Goal: Information Seeking & Learning: Learn about a topic

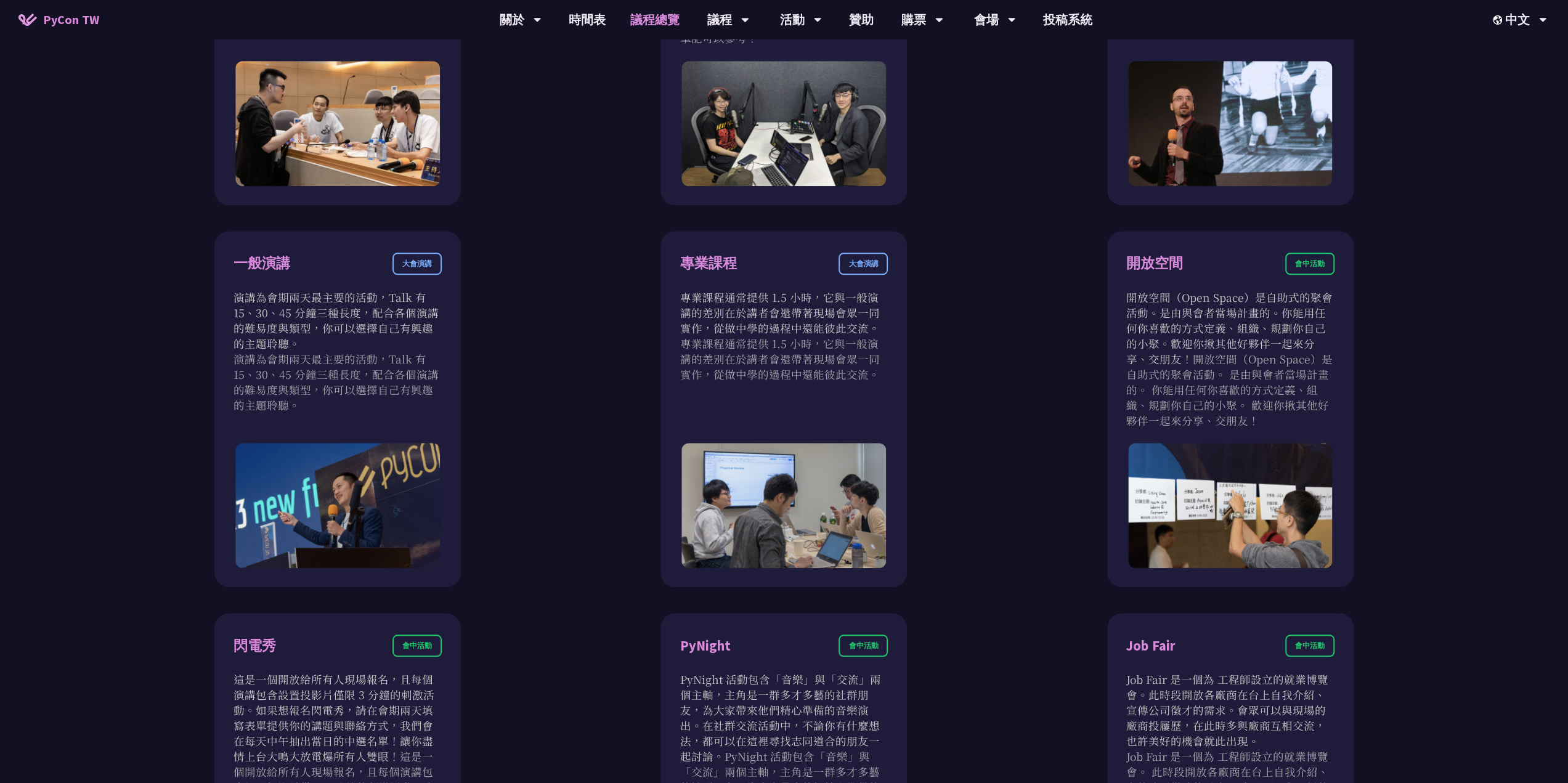
scroll to position [986, 0]
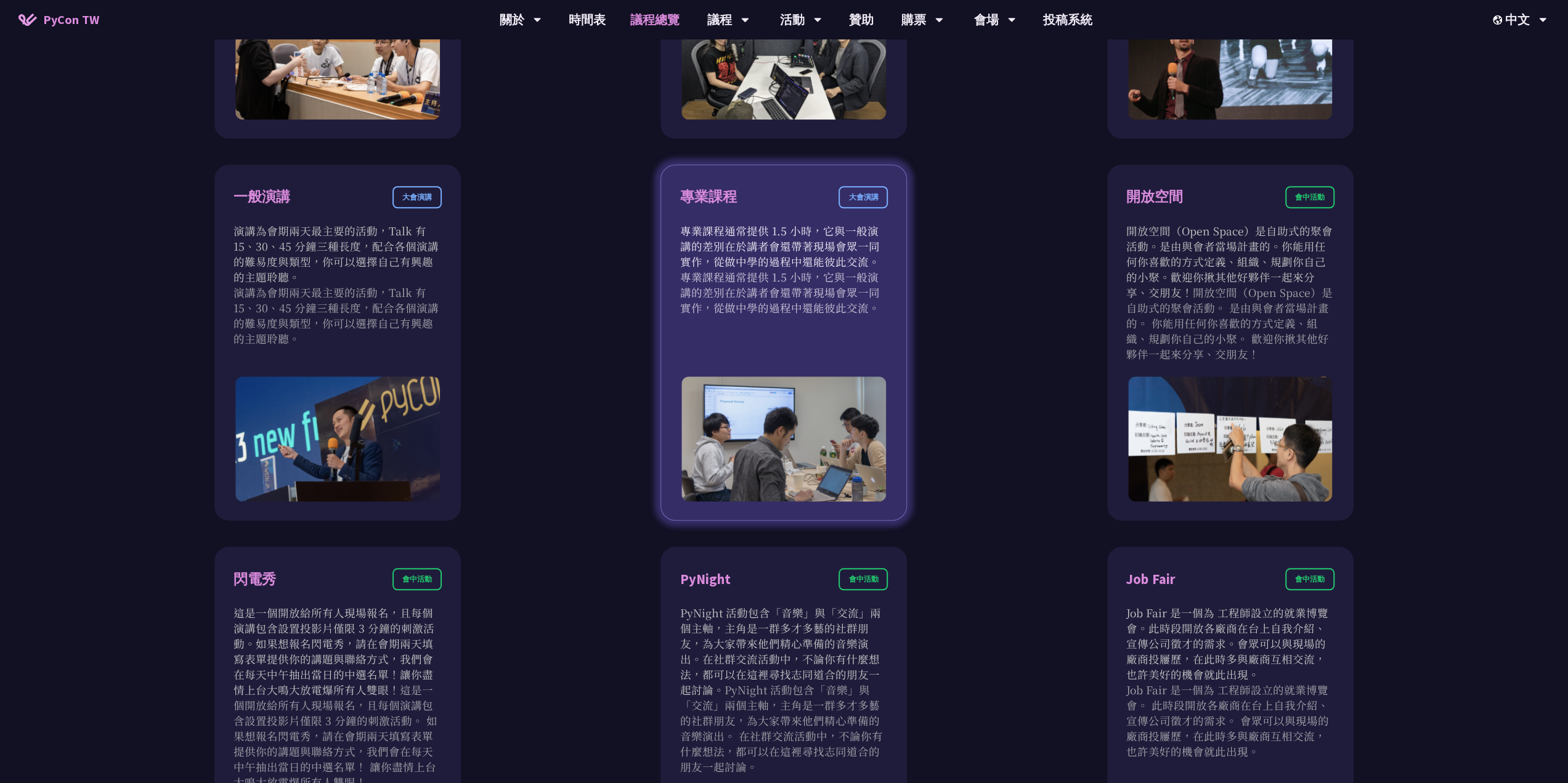
click at [716, 207] on div "專業課程" at bounding box center [707, 196] width 57 height 21
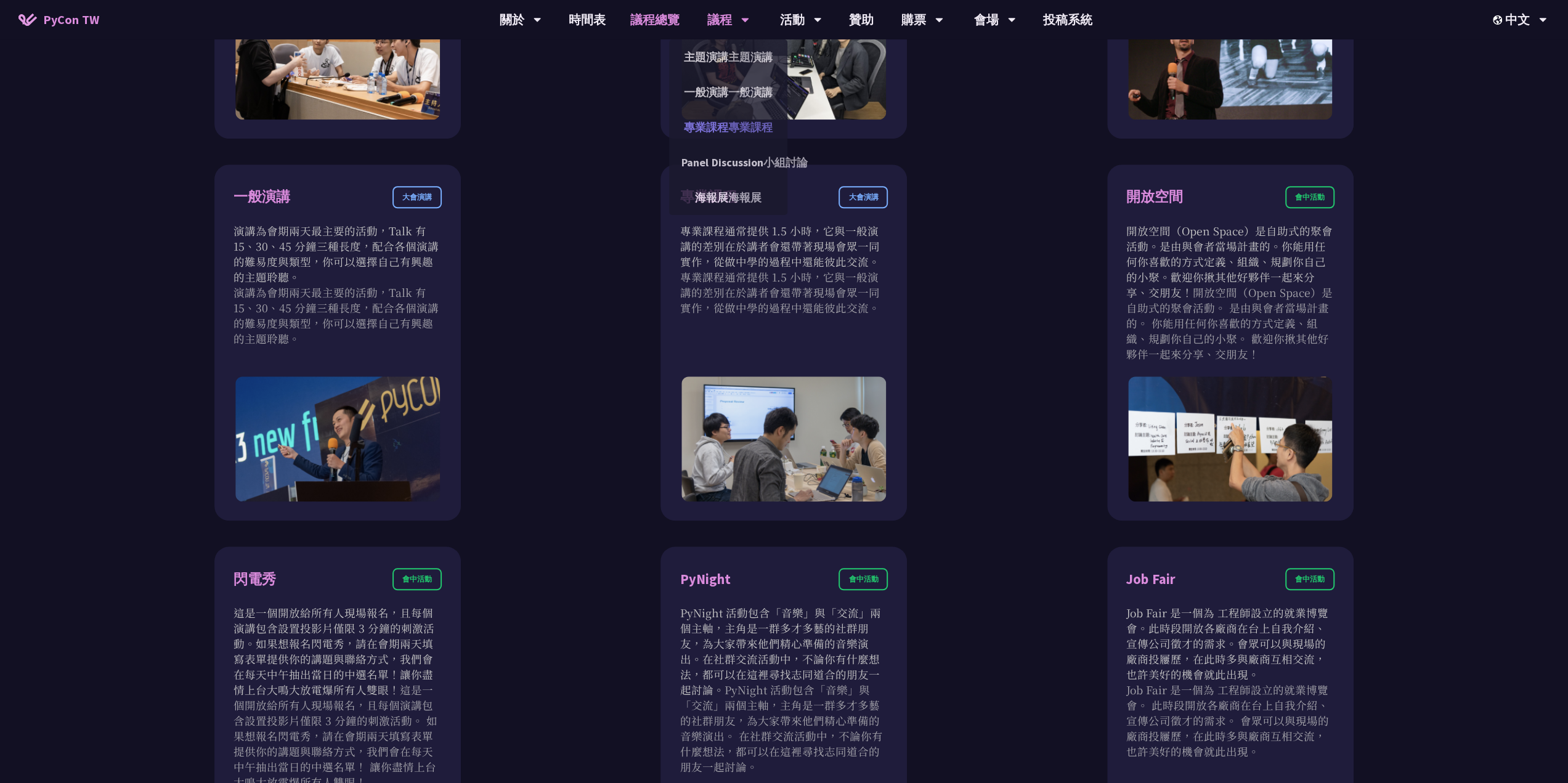
click at [717, 142] on link "專業課程 專業課程" at bounding box center [728, 127] width 118 height 29
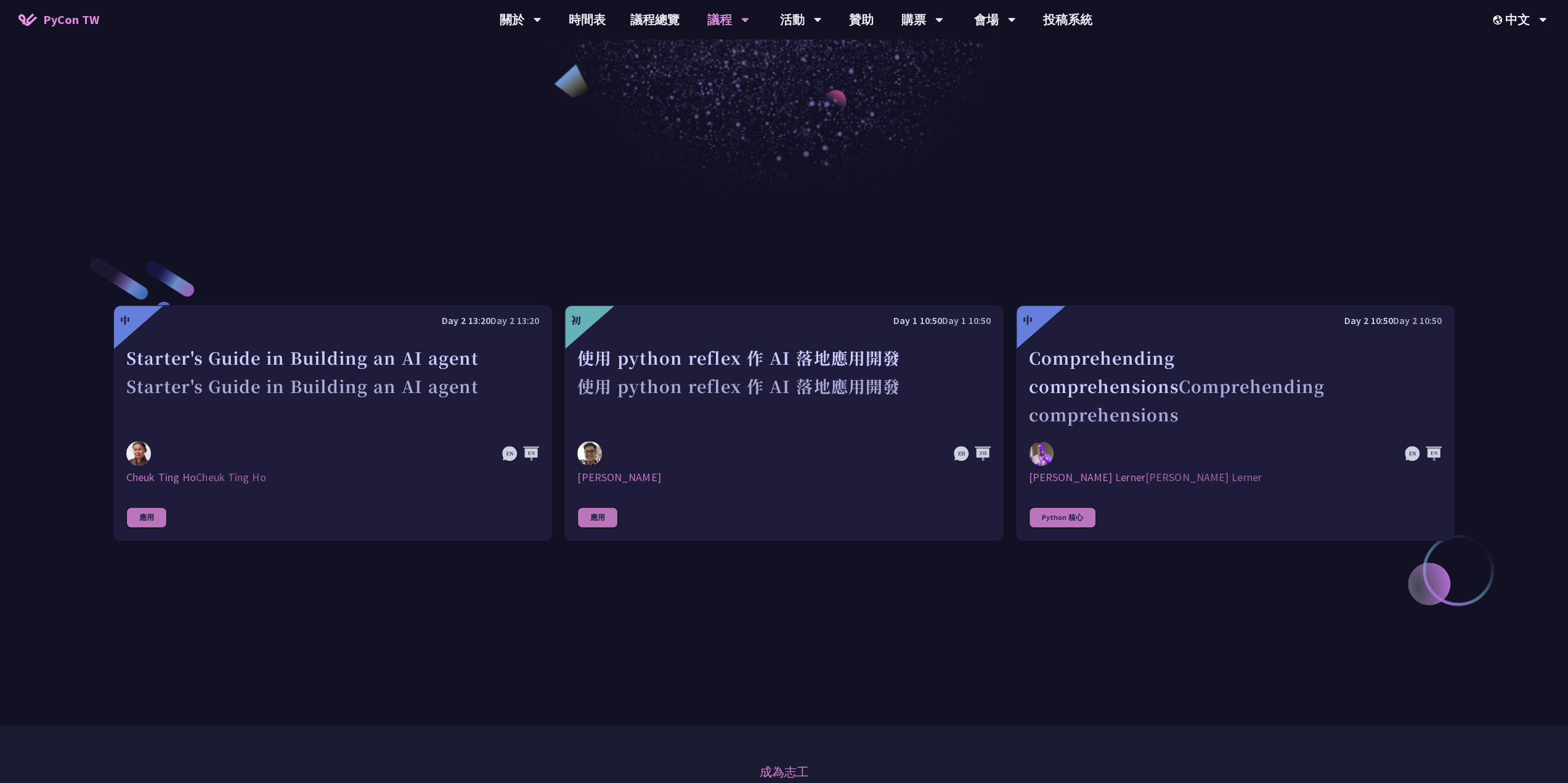
scroll to position [493, 0]
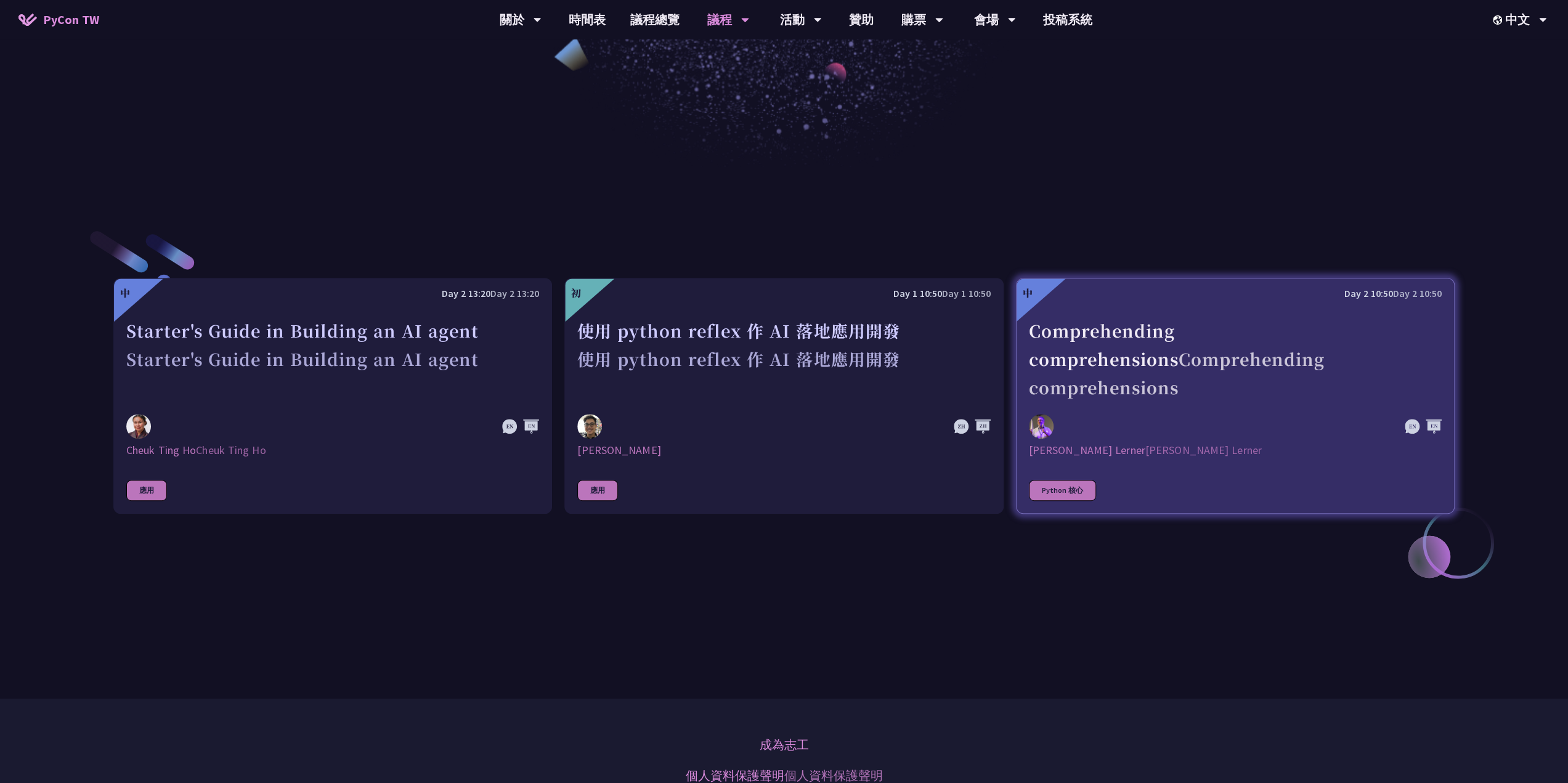
click at [1114, 326] on div "Comprehending comprehensions Comprehending comprehensions" at bounding box center [1235, 359] width 413 height 85
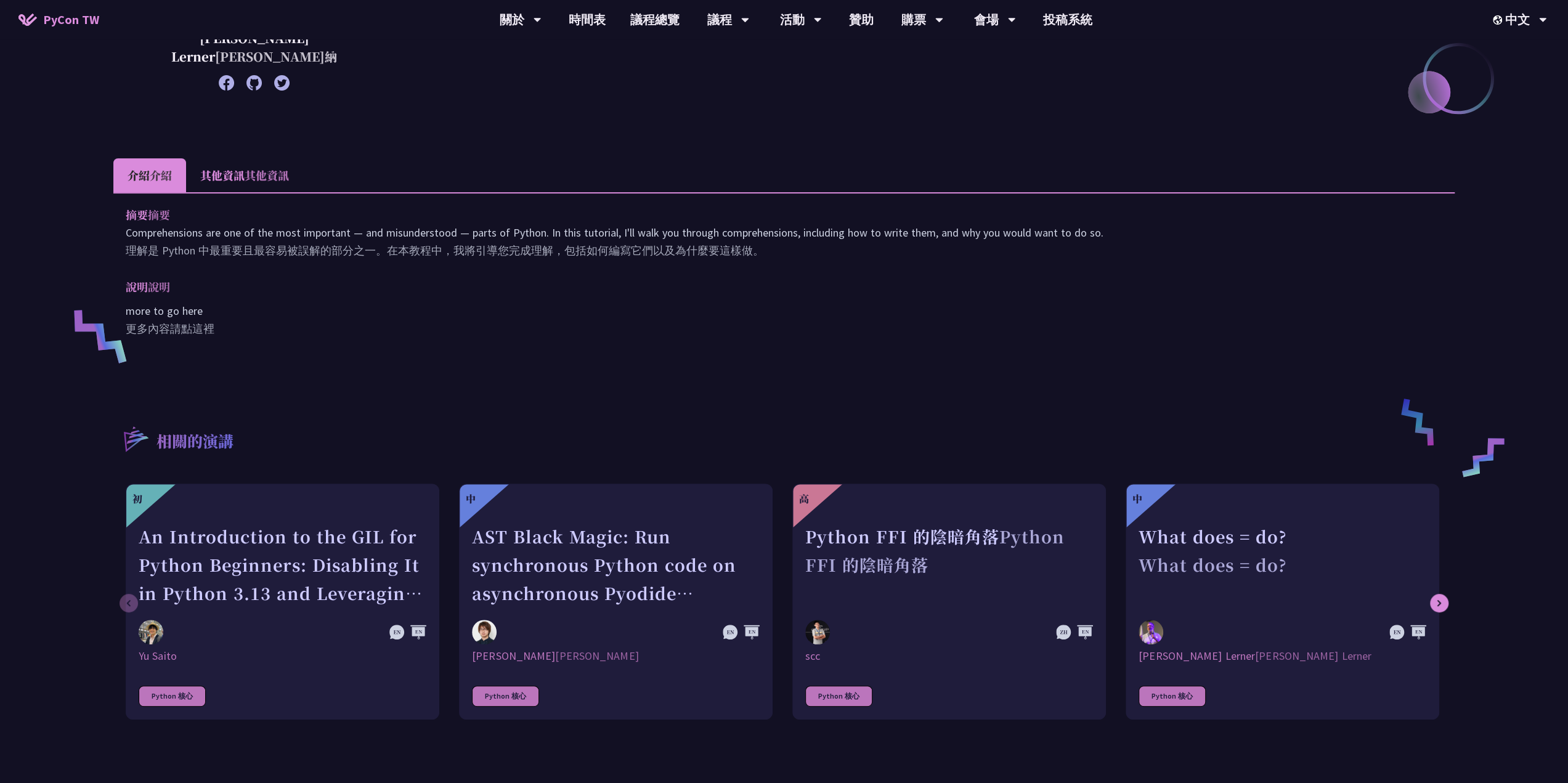
scroll to position [308, 0]
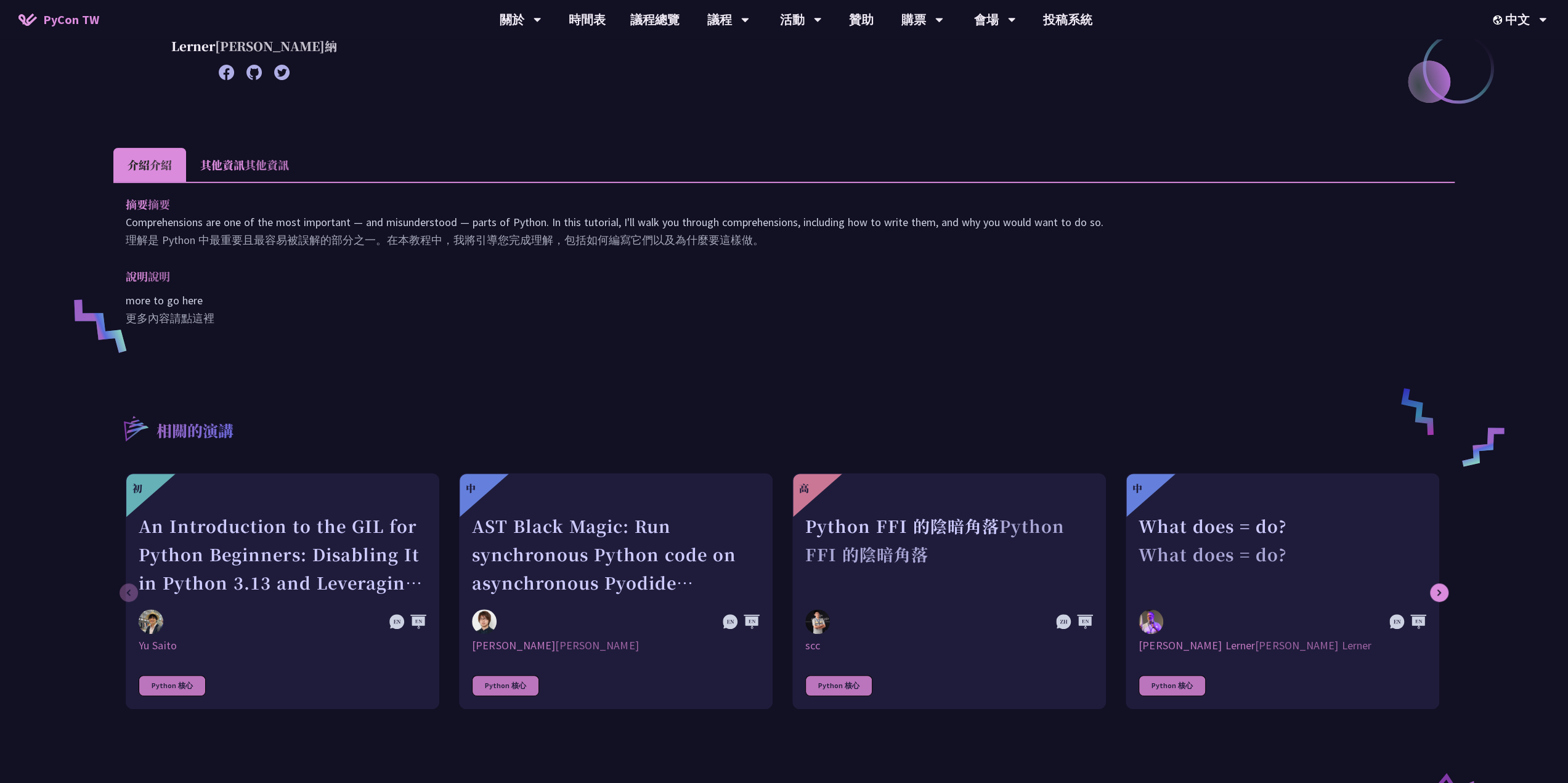
click at [199, 325] on xt-content "更多內容請點這裡" at bounding box center [170, 318] width 89 height 14
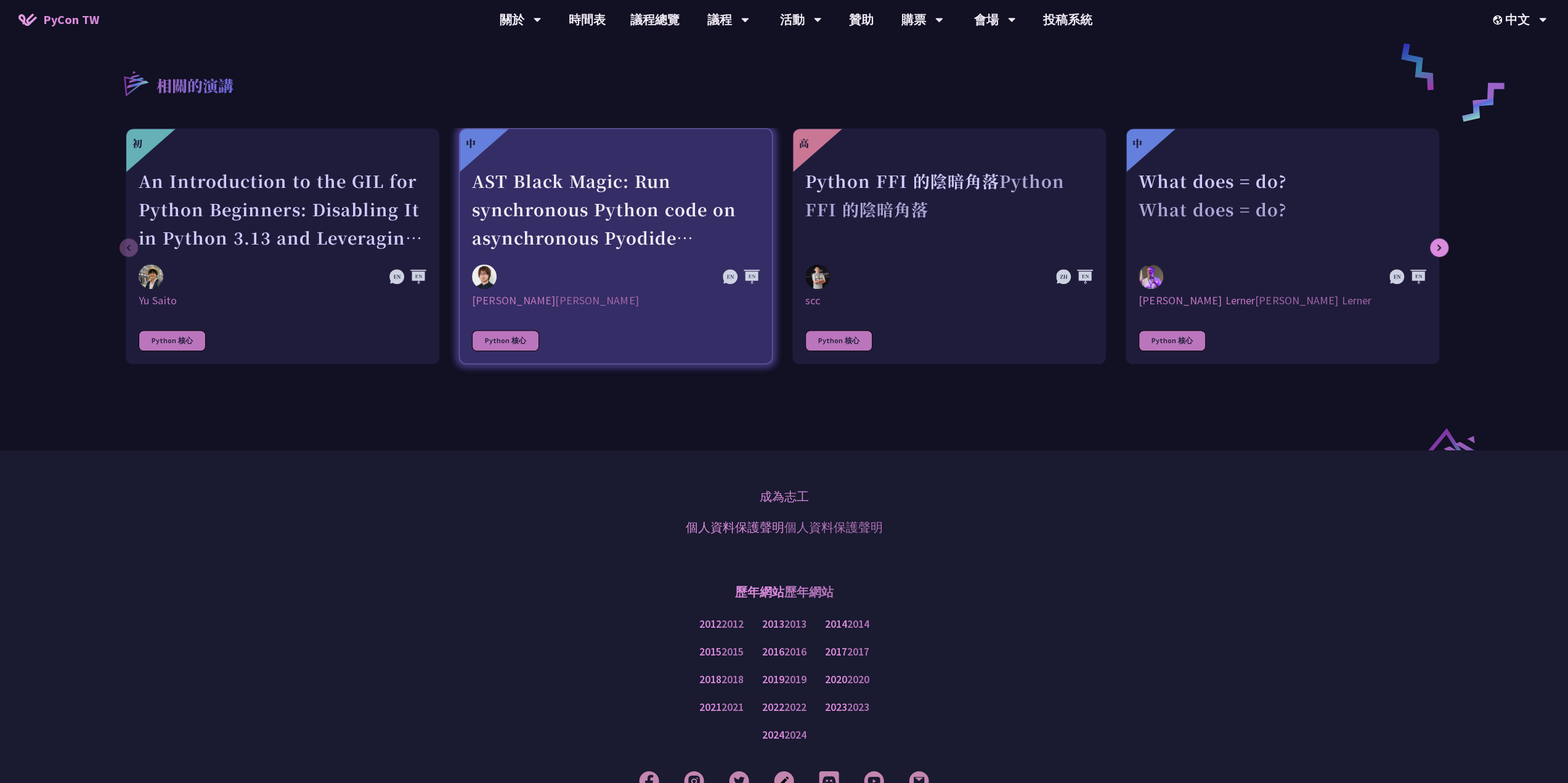
scroll to position [549, 0]
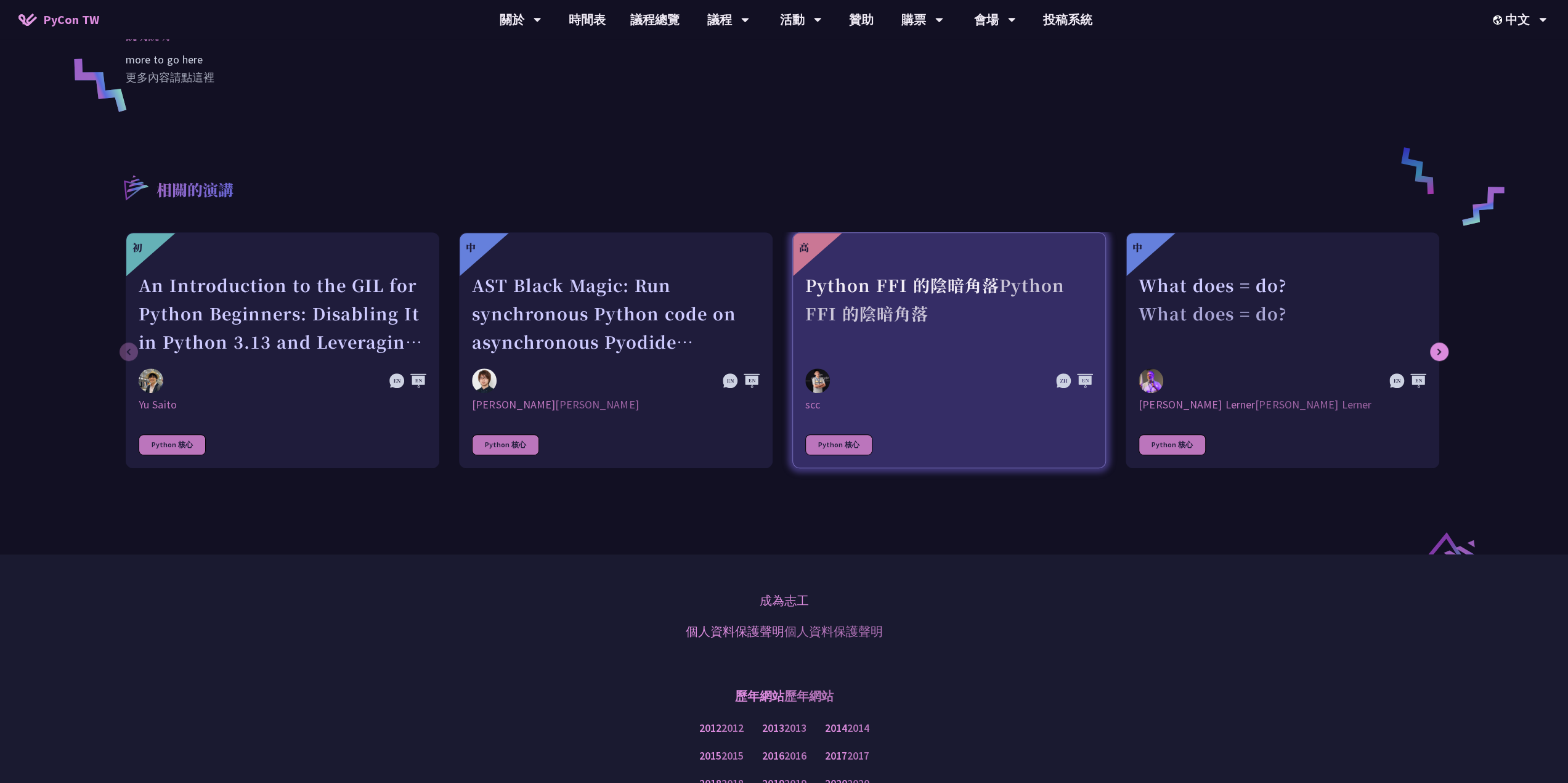
click at [892, 318] on div "Python FFI 的陰暗角落 Python FFI 的陰暗角落" at bounding box center [949, 313] width 288 height 85
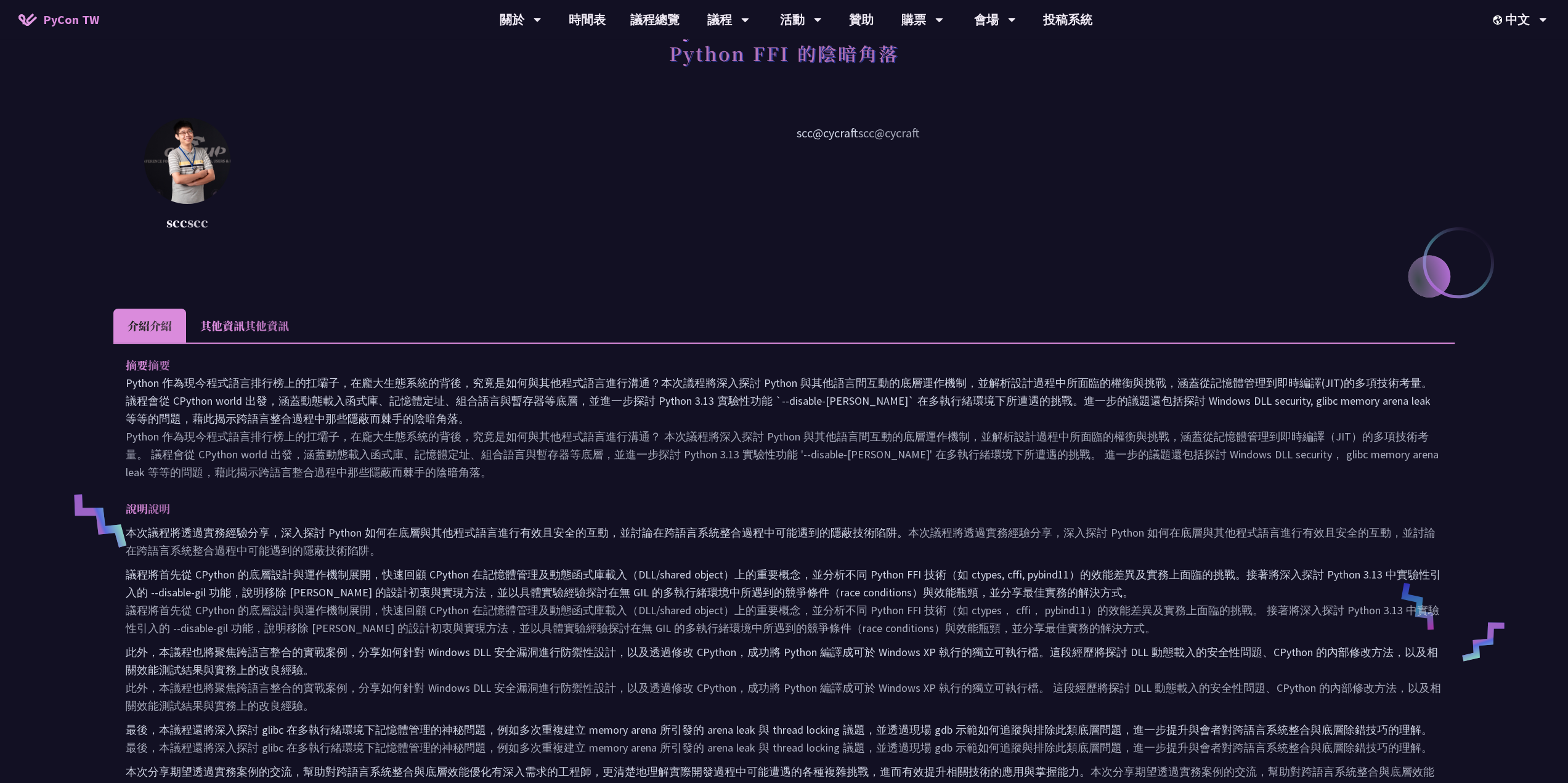
scroll to position [246, 0]
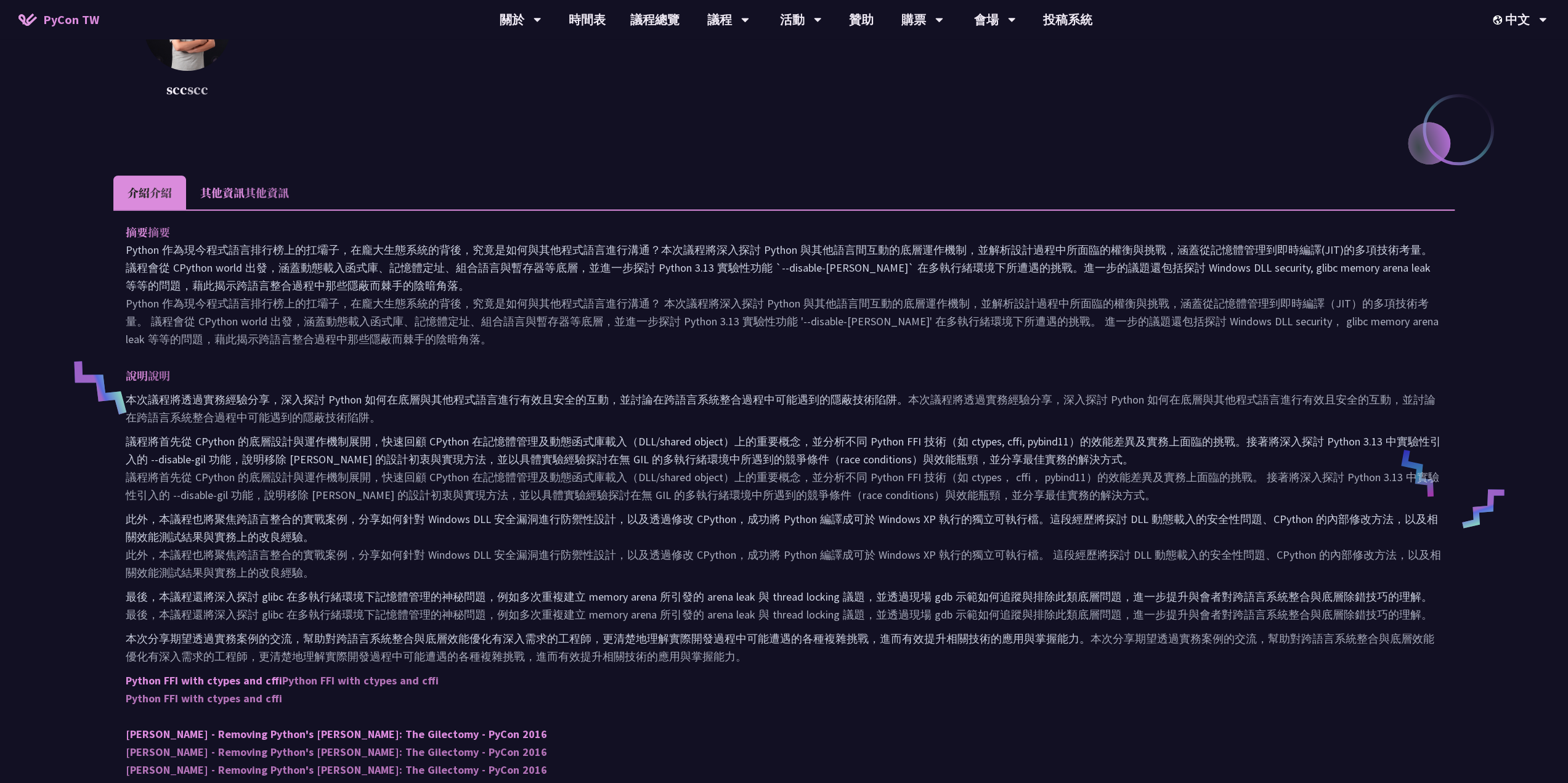
drag, startPoint x: 299, startPoint y: 299, endPoint x: 236, endPoint y: 279, distance: 66.1
click at [236, 281] on p "Python 作為現今程式語言排行榜上的扛壩子，在龐大生態系統的背後，究竟是如何與其他程式語言進行溝通？本次議程將深入探討 Python 與其他語言間互動的底…" at bounding box center [784, 294] width 1317 height 107
click at [430, 383] on div "摘要 摘要 Python 作為現今程式語言排行榜上的扛壩子，在龐大生態系統的背後，究竟是如何與其他程式語言進行溝通？本次議程將深入探討 Python 與其他語…" at bounding box center [784, 715] width 1341 height 1011
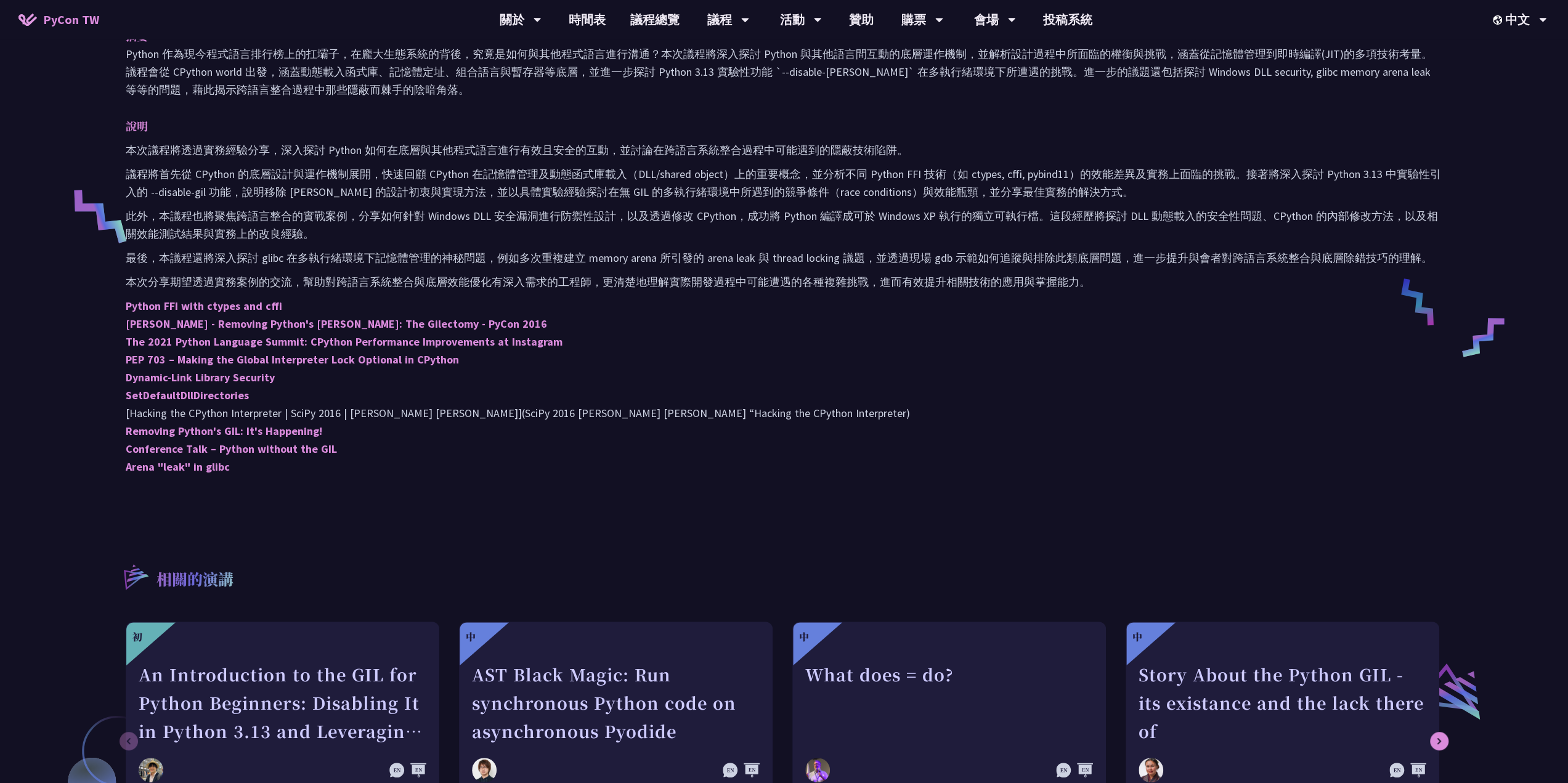
scroll to position [269, 0]
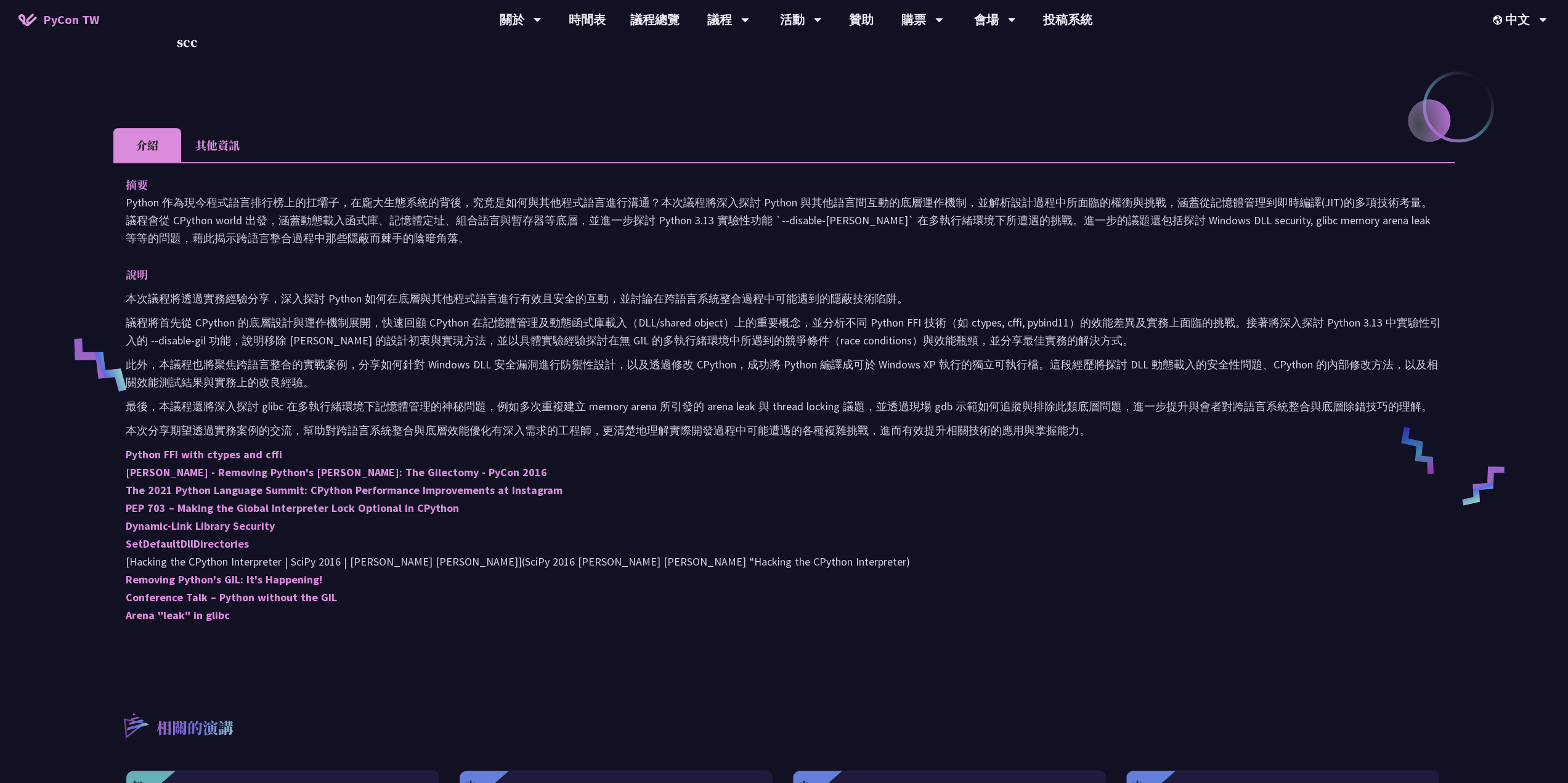
click at [227, 151] on li "其他資訊" at bounding box center [218, 144] width 73 height 34
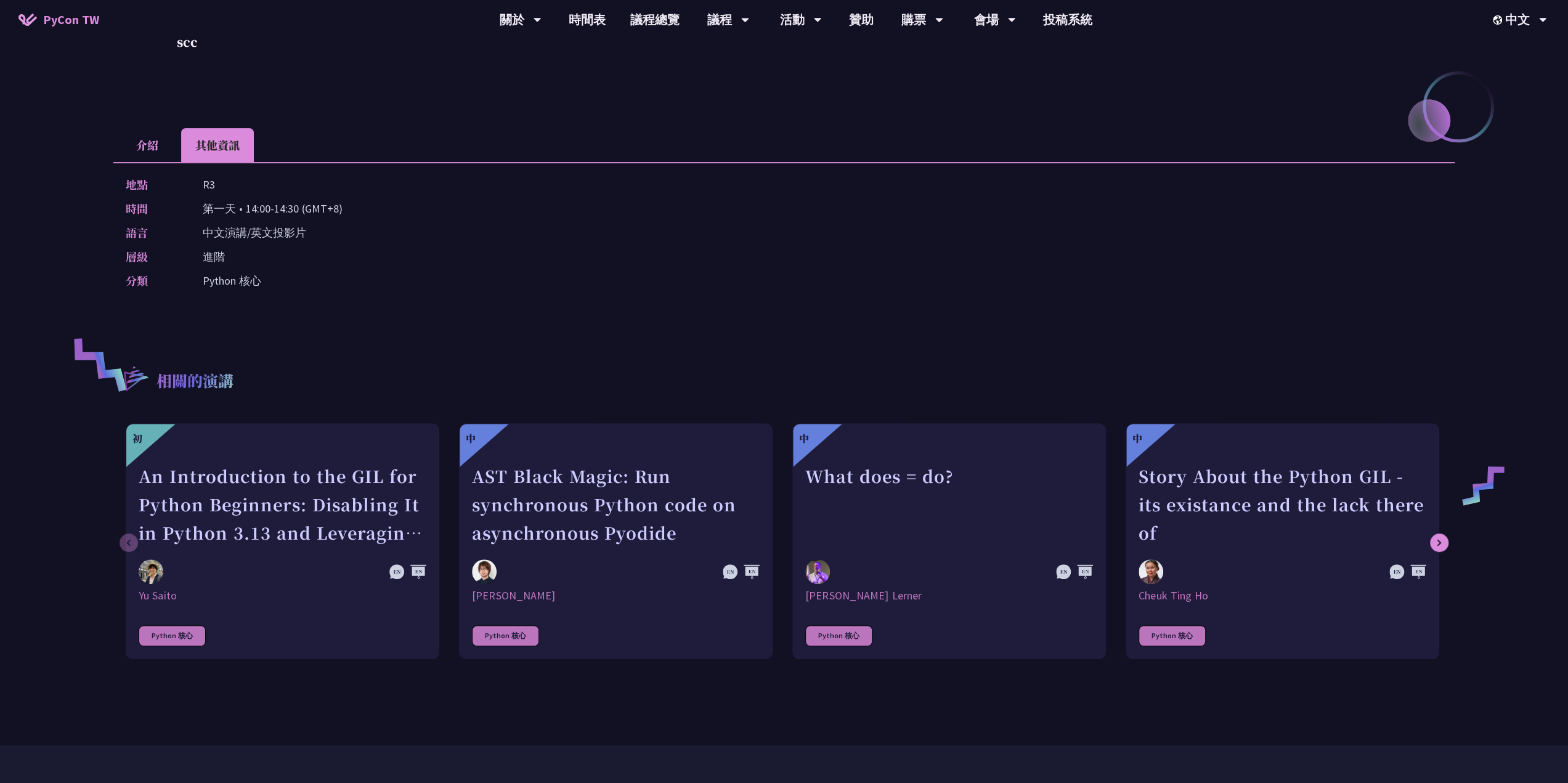
click at [180, 144] on li "介紹" at bounding box center [147, 144] width 68 height 34
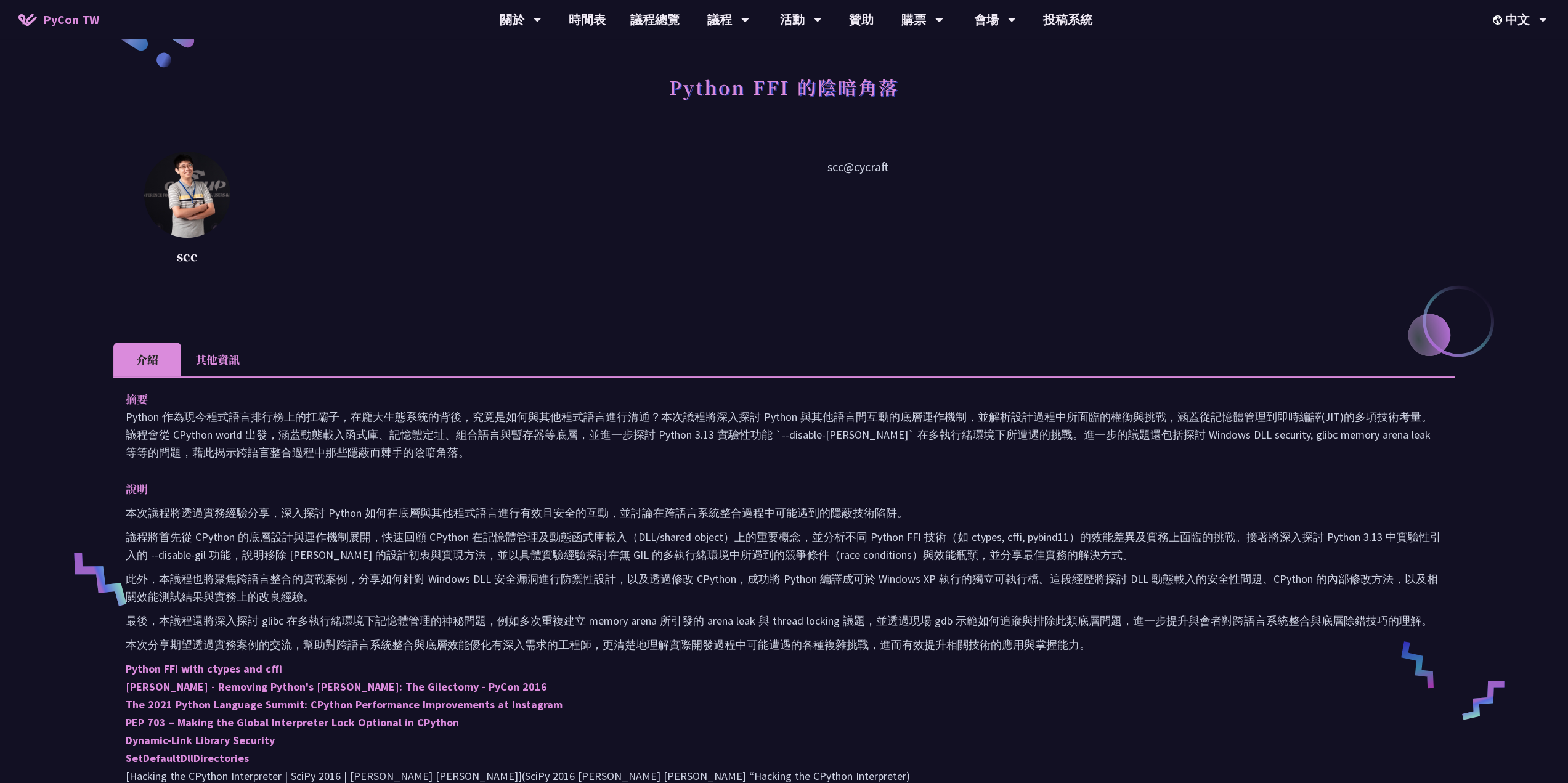
scroll to position [0, 0]
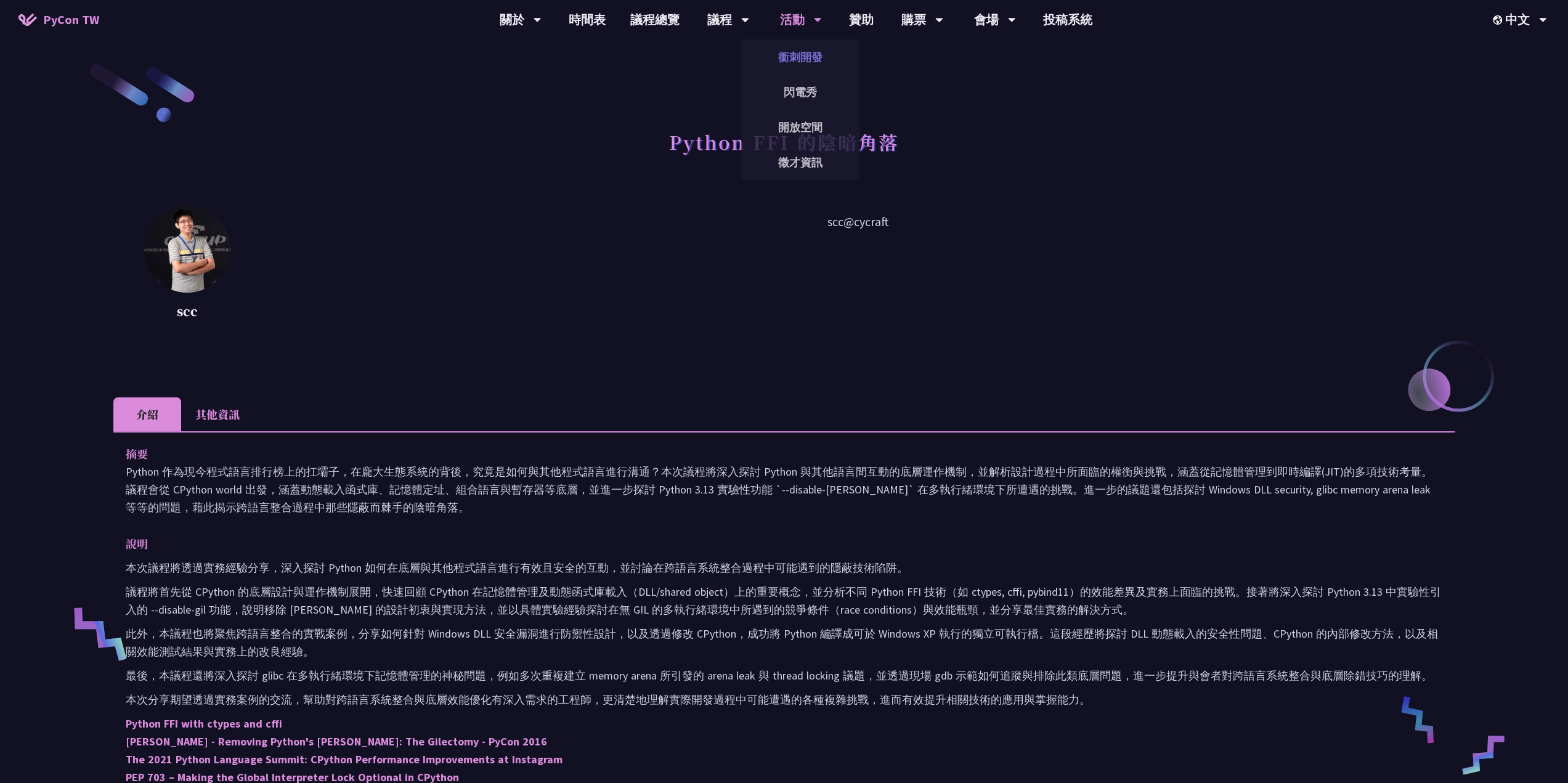
click at [789, 63] on link "衝刺開發" at bounding box center [800, 57] width 118 height 29
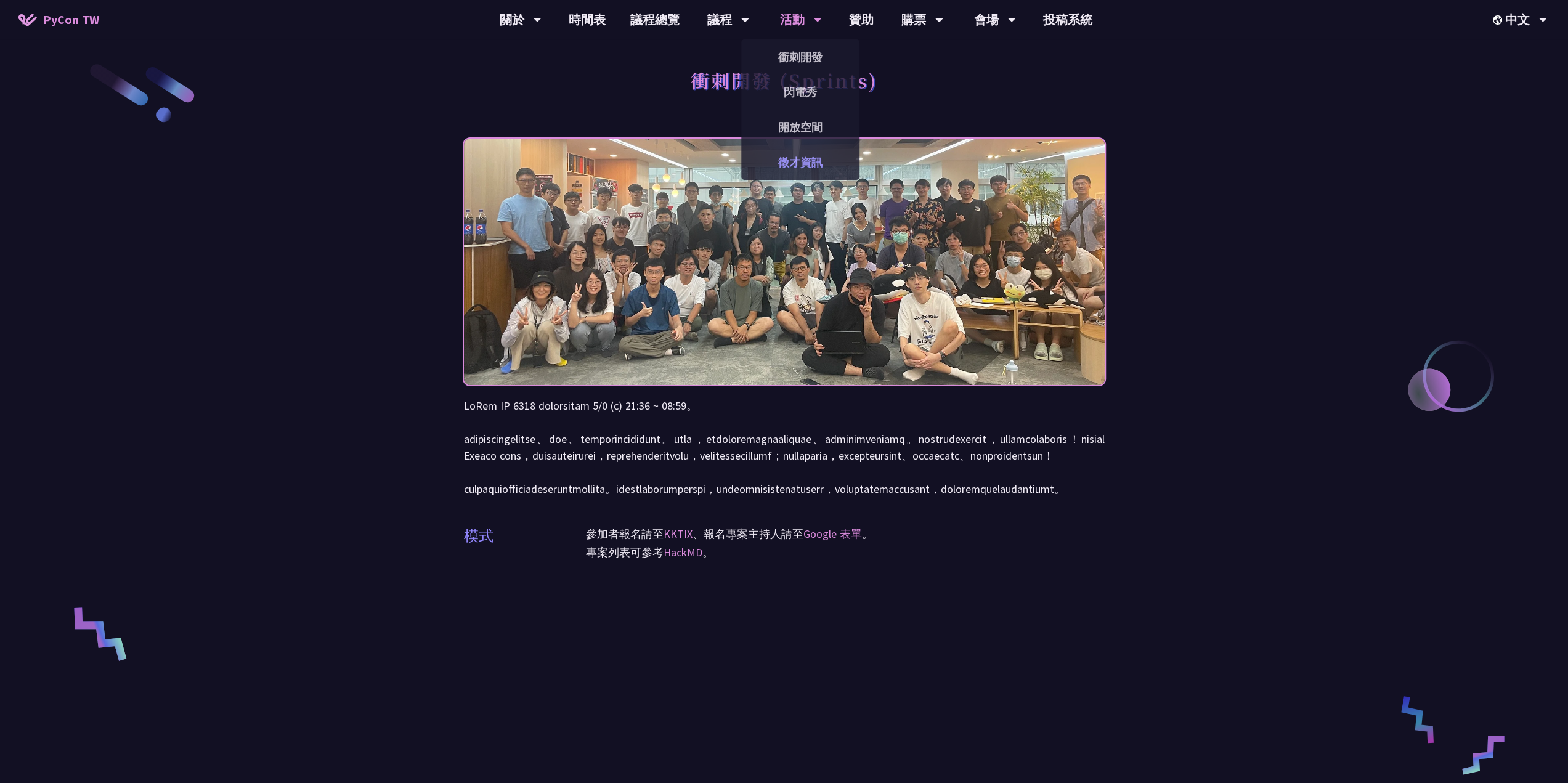
click at [833, 154] on link "徵才資訊" at bounding box center [800, 162] width 118 height 29
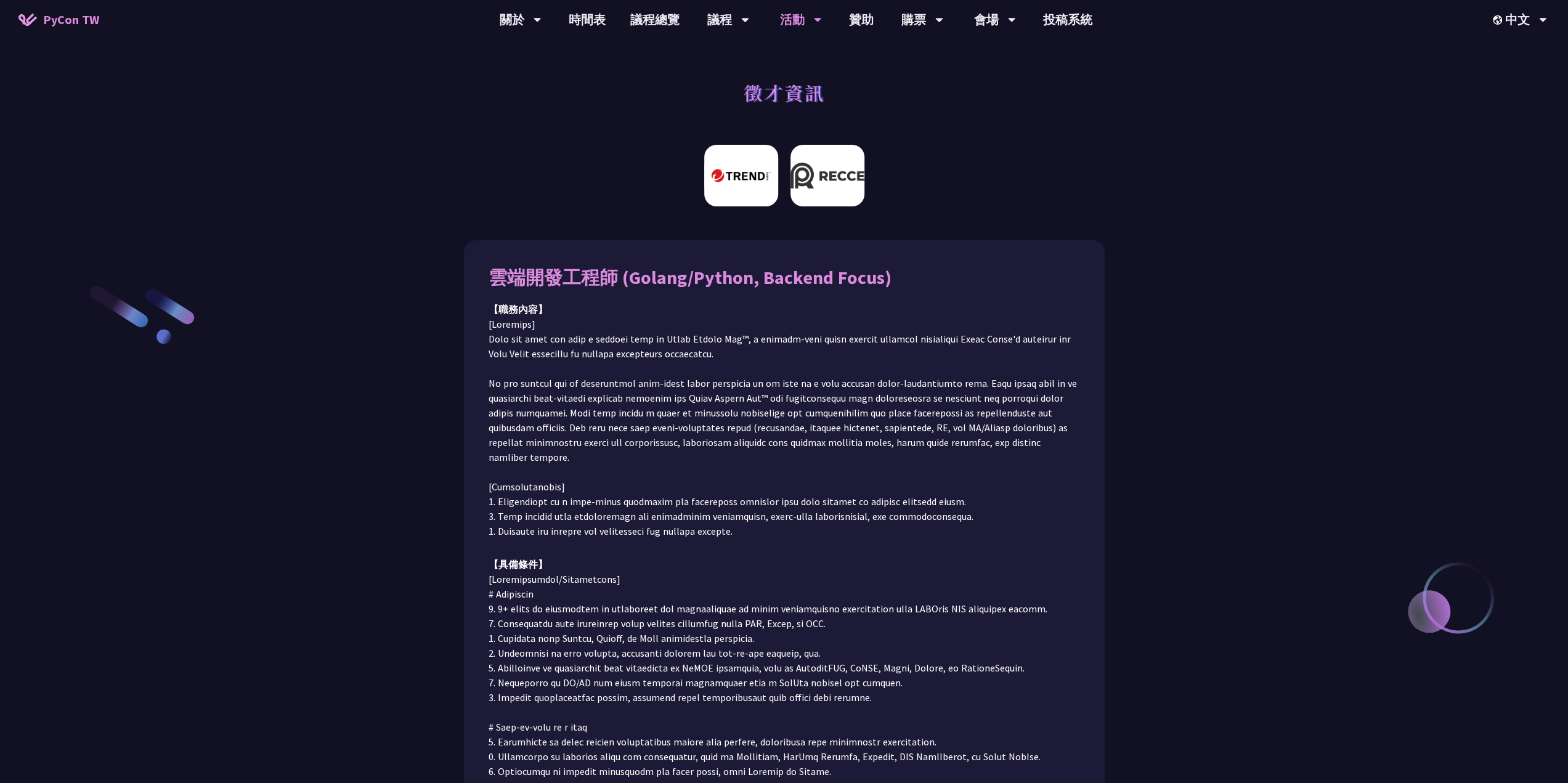
click at [823, 178] on img at bounding box center [827, 175] width 74 height 62
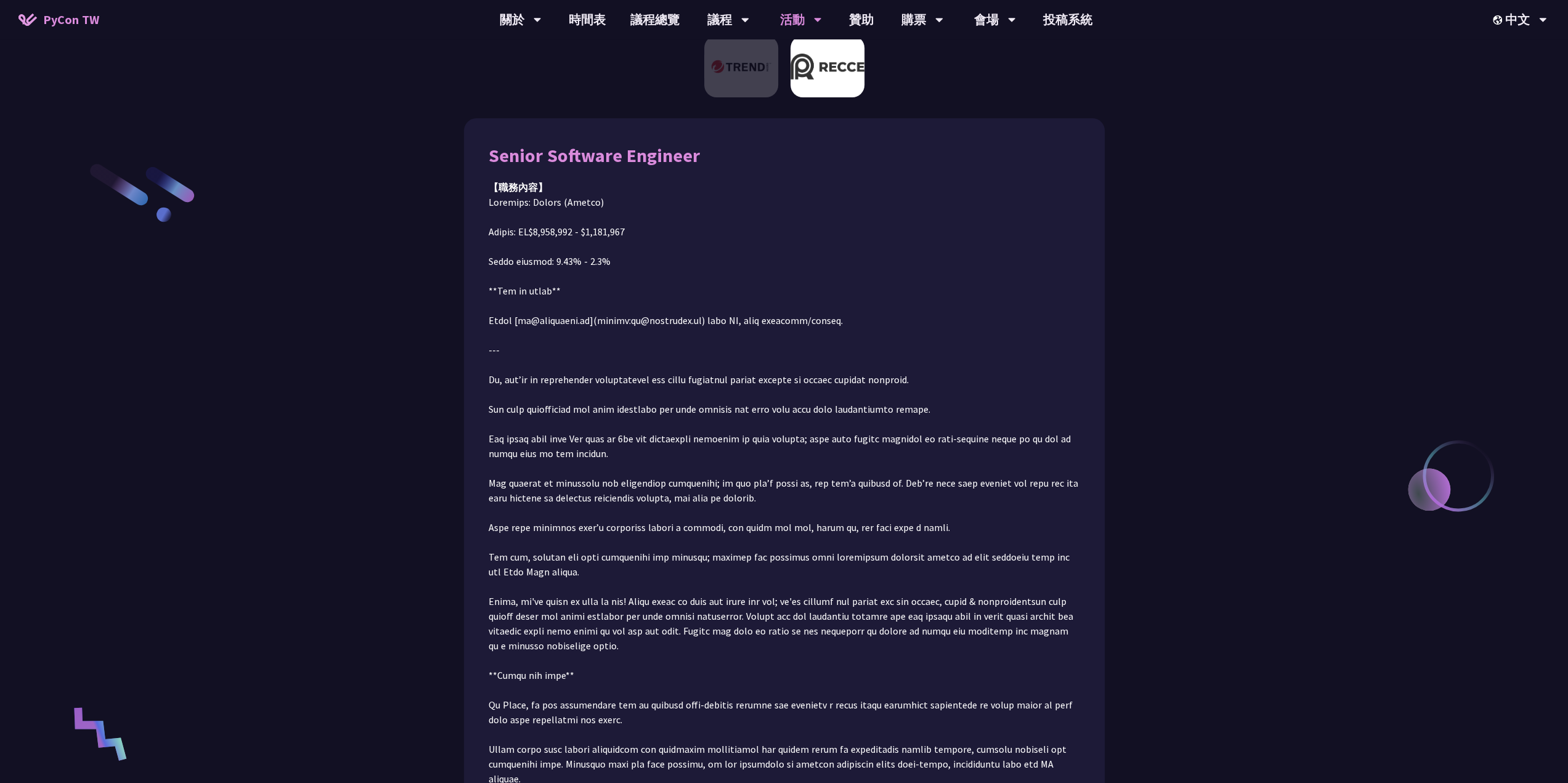
scroll to position [138, 0]
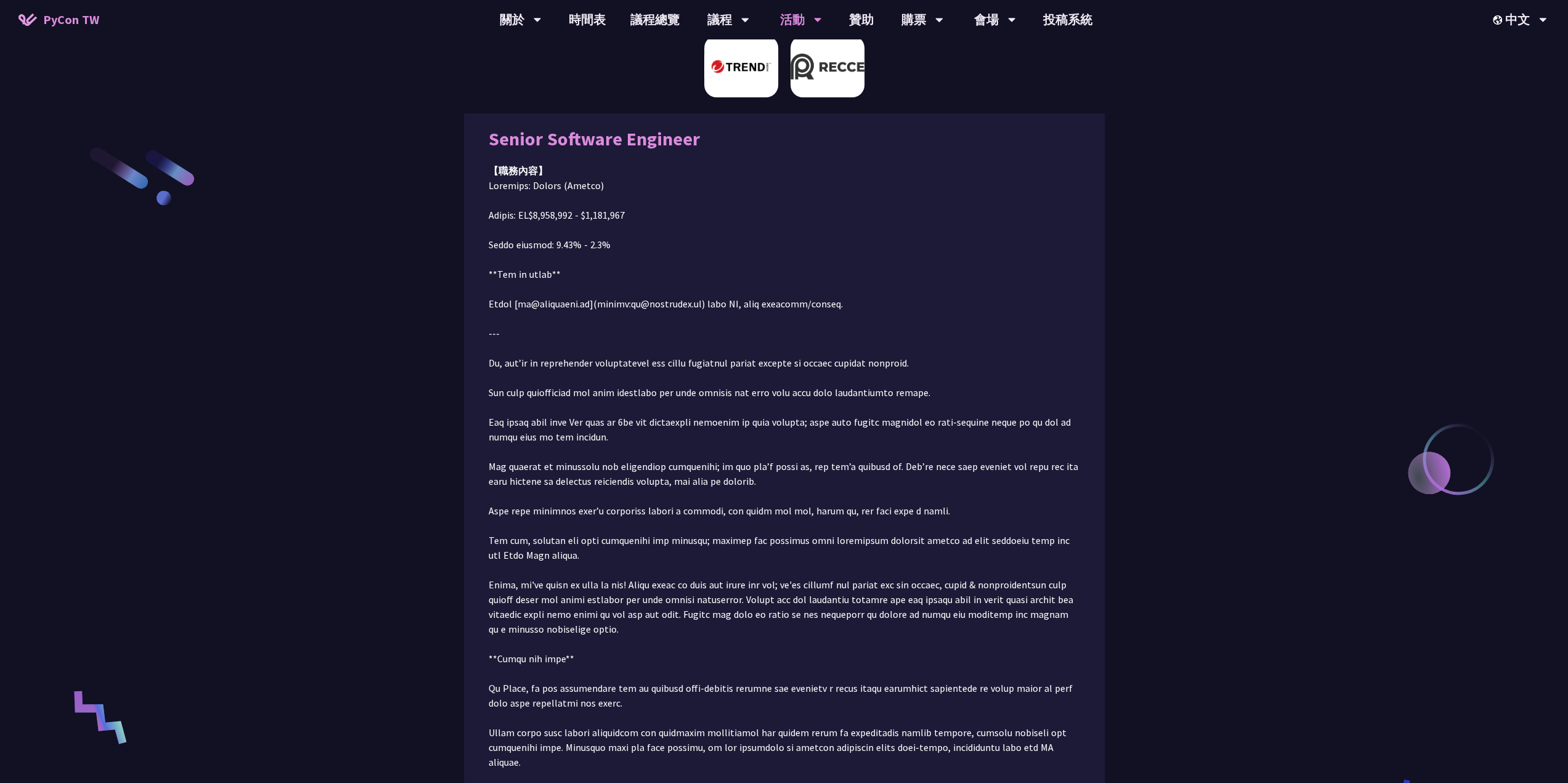
click at [726, 70] on img at bounding box center [741, 66] width 74 height 62
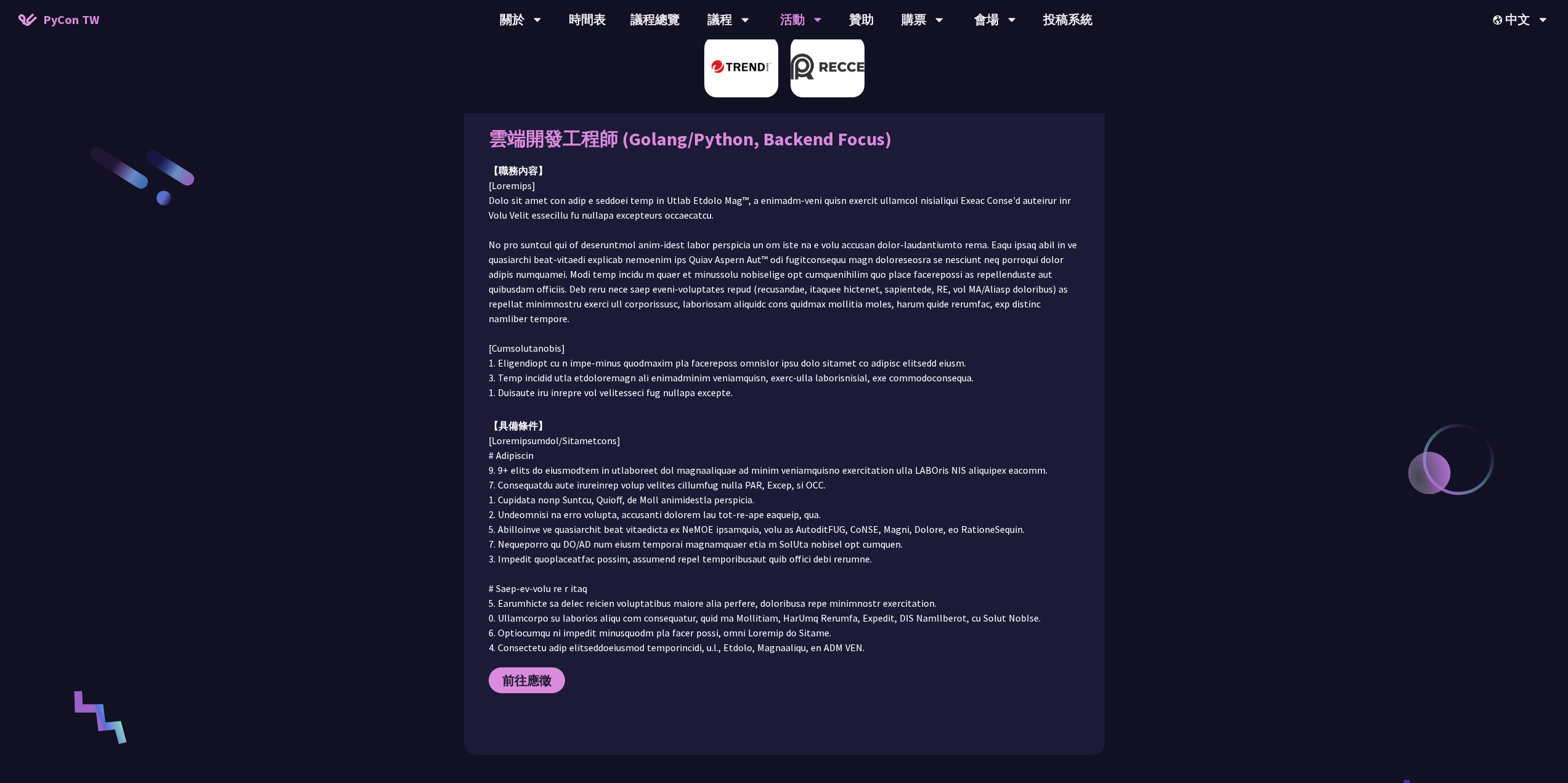
click at [820, 84] on img at bounding box center [827, 66] width 74 height 62
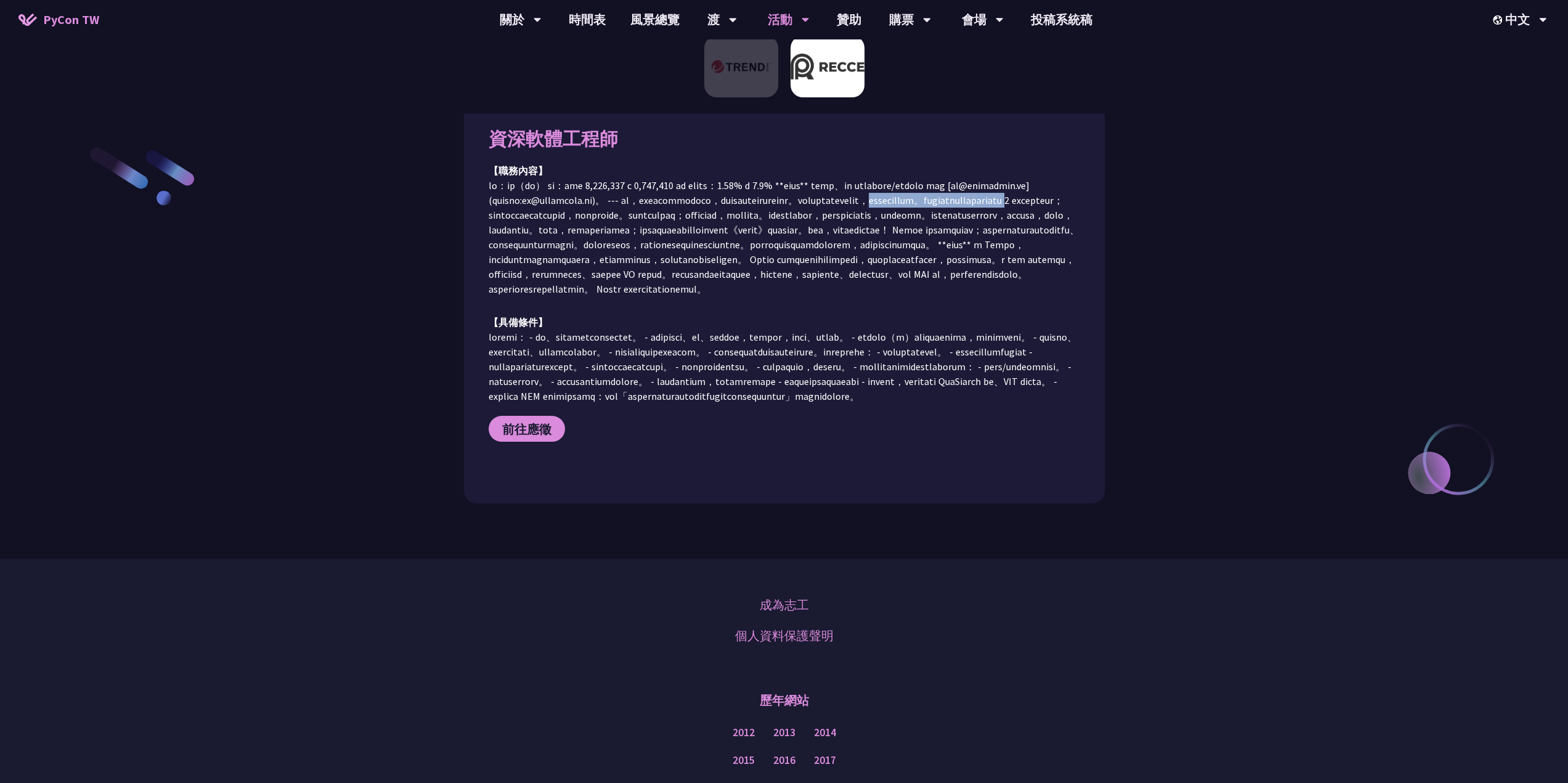
drag, startPoint x: 648, startPoint y: 216, endPoint x: 904, endPoint y: 217, distance: 256.0
click at [904, 217] on font at bounding box center [784, 237] width 591 height 116
click at [911, 220] on font at bounding box center [784, 237] width 591 height 116
drag, startPoint x: 605, startPoint y: 231, endPoint x: 855, endPoint y: 225, distance: 250.1
click at [855, 225] on font at bounding box center [784, 237] width 591 height 116
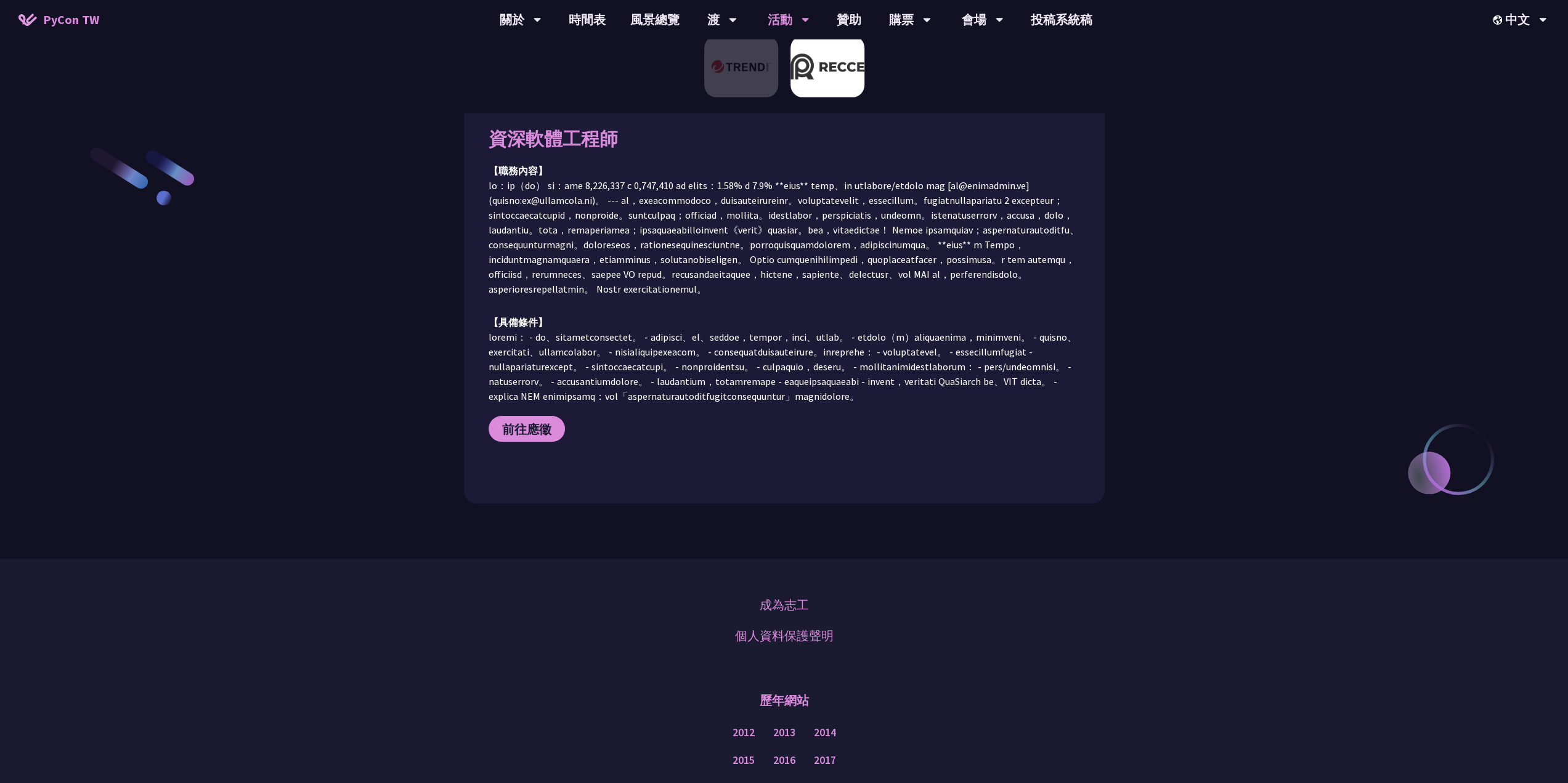
click at [808, 244] on font at bounding box center [784, 237] width 591 height 116
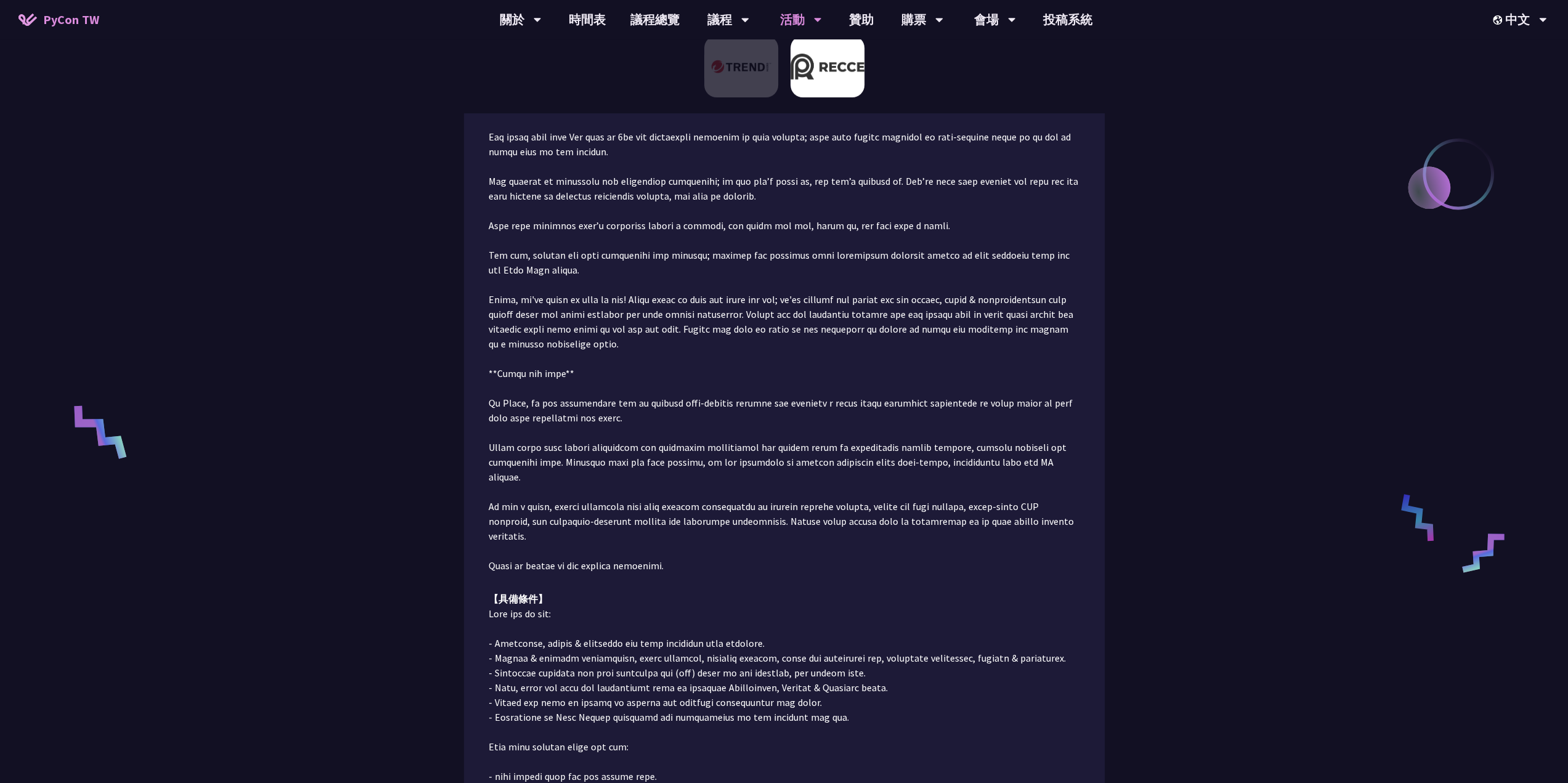
scroll to position [631, 0]
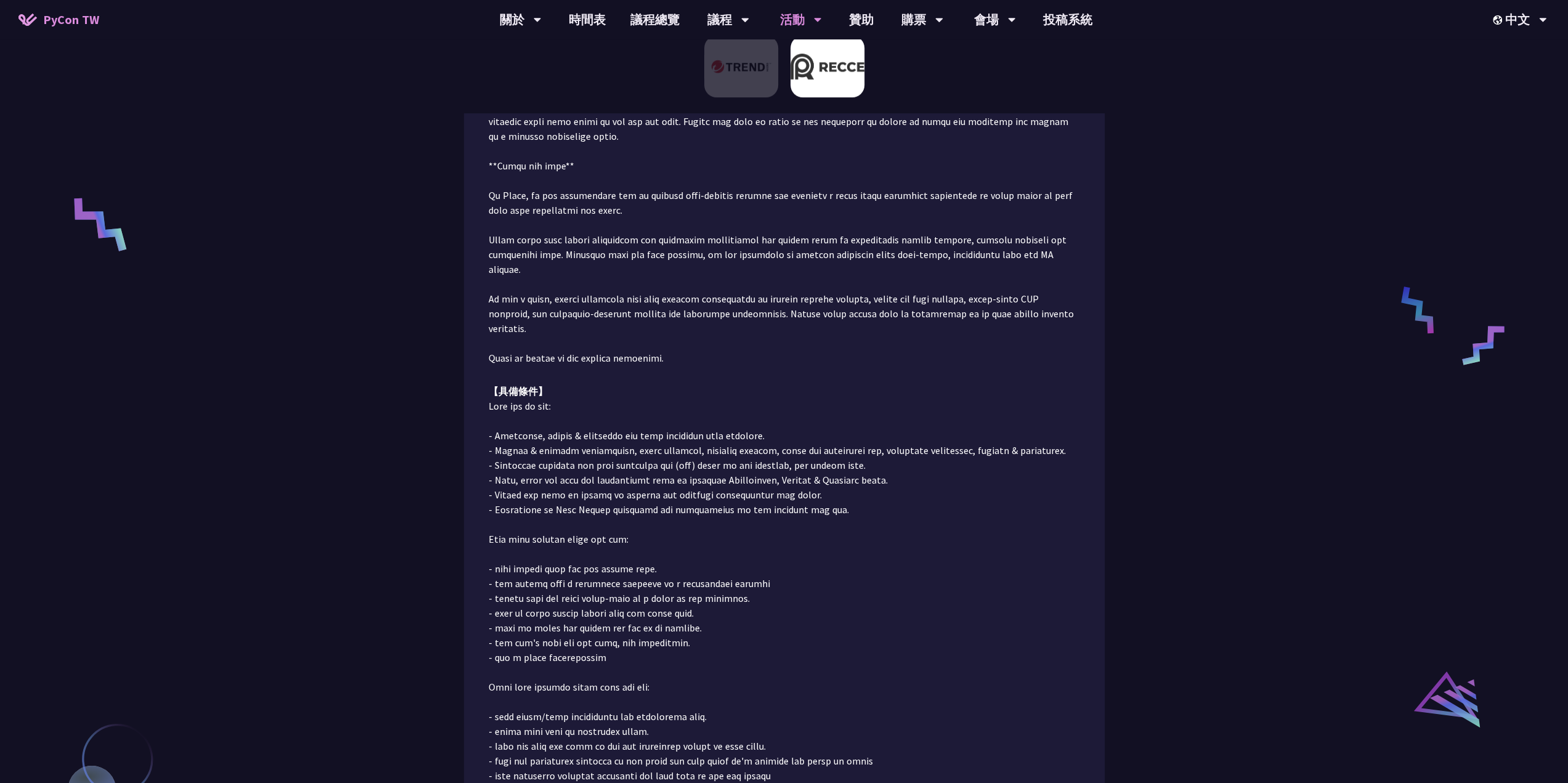
click at [829, 218] on p at bounding box center [785, 25] width 592 height 680
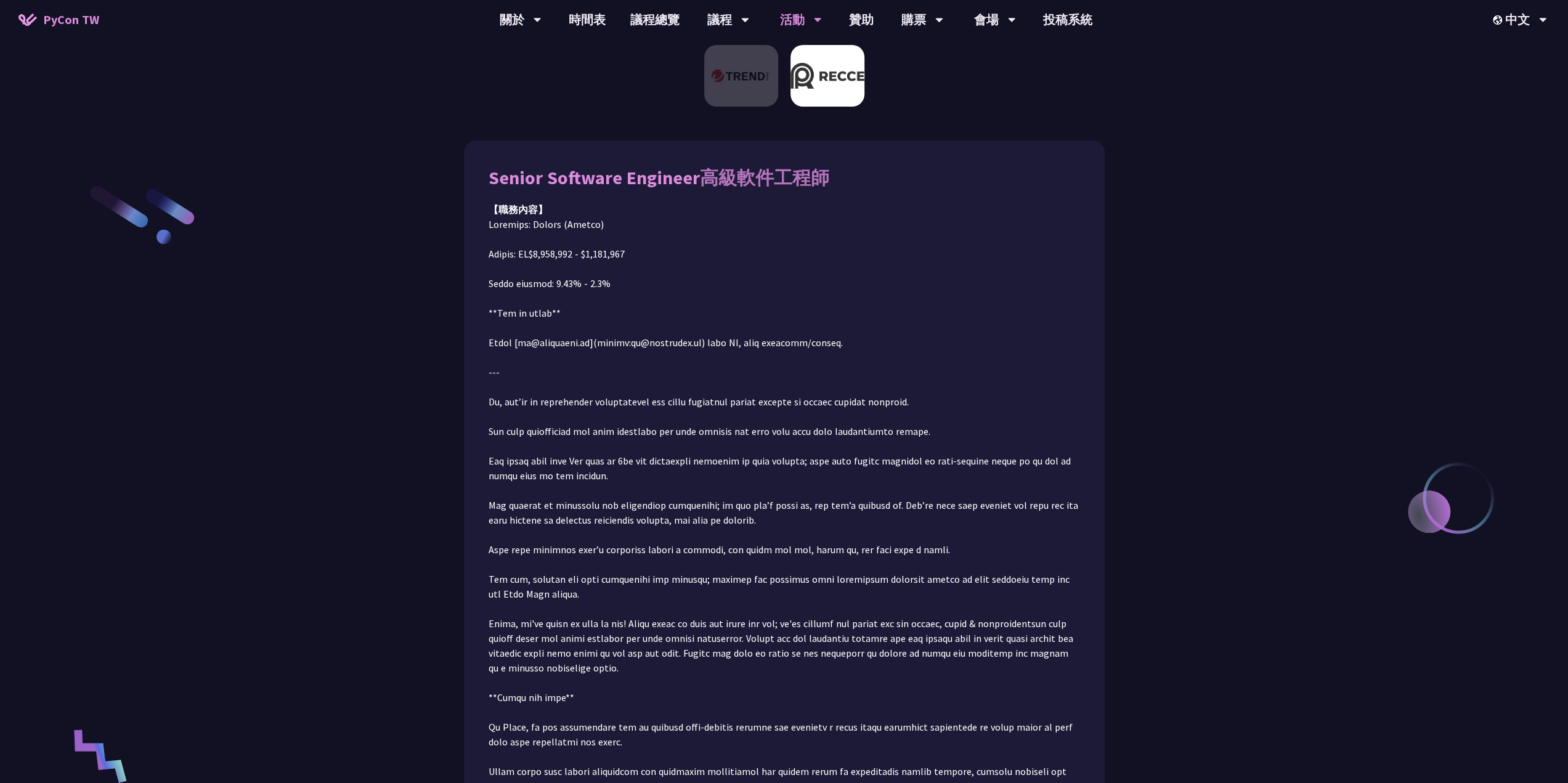
scroll to position [0, 0]
